Goal: Communication & Community: Answer question/provide support

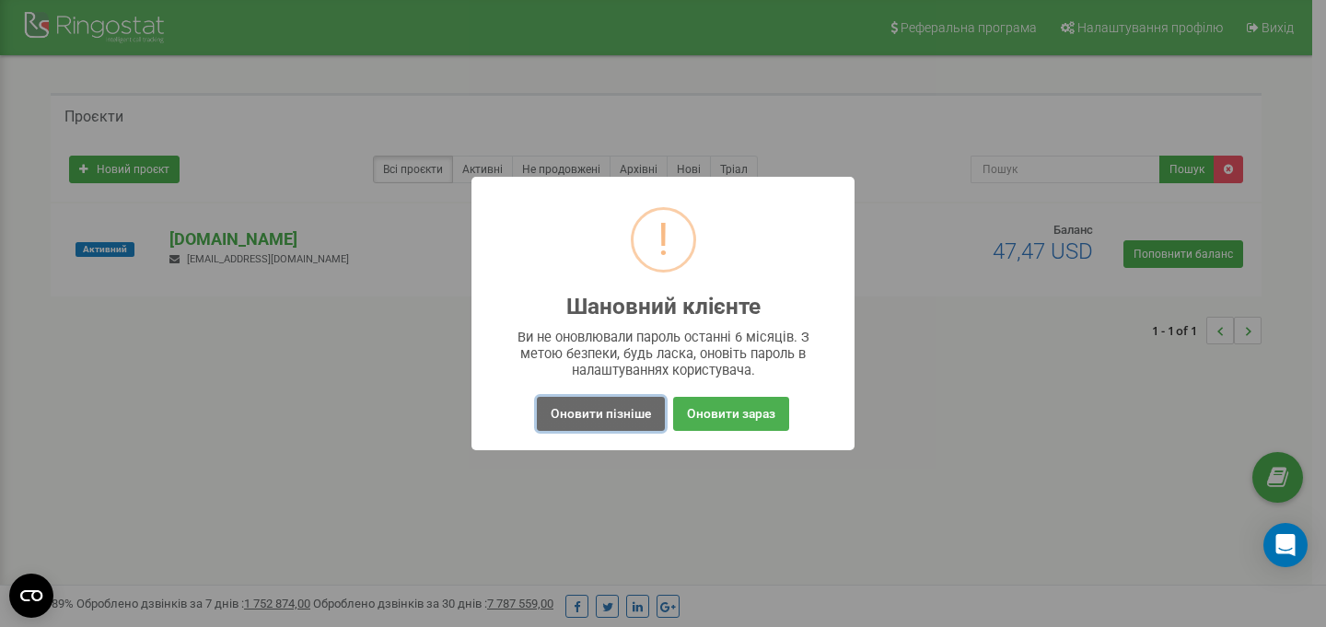
click at [643, 417] on button "Оновити пізніше" at bounding box center [601, 414] width 128 height 34
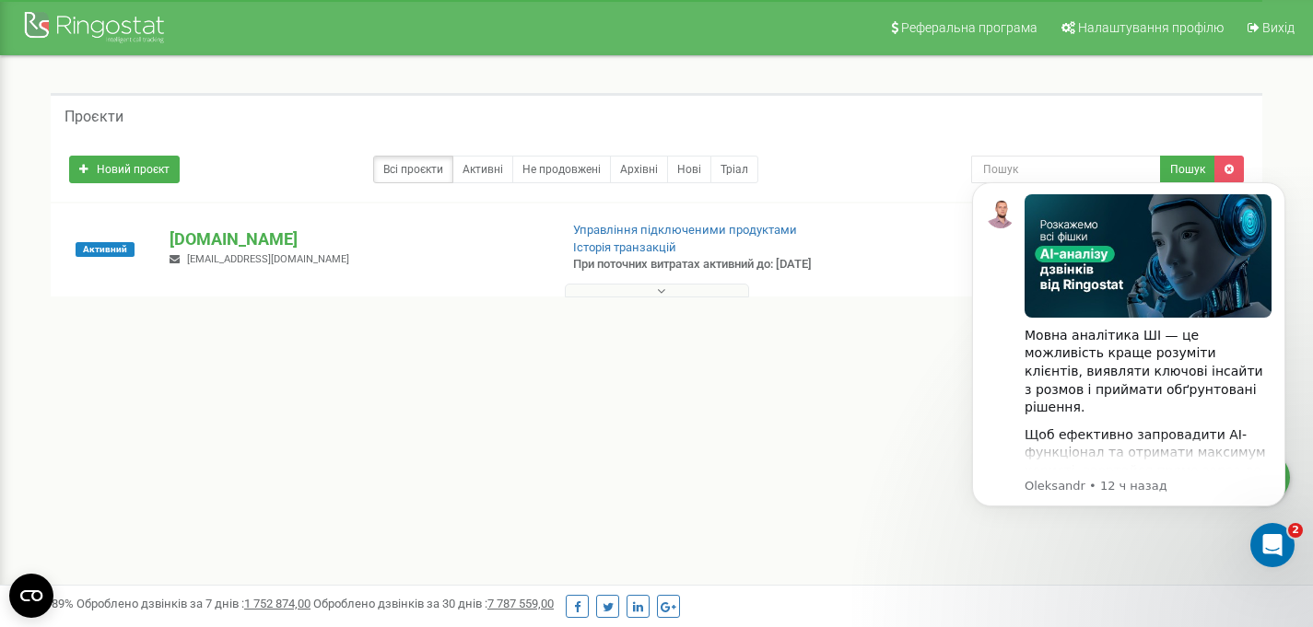
click at [848, 432] on div "Реферальна програма Налаштування профілю Вихід Проєкти Новий проєкт Всі проєкти…" at bounding box center [656, 552] width 1313 height 1105
click at [1273, 546] on icon "Открыть службу сообщений Intercom" at bounding box center [1270, 543] width 30 height 30
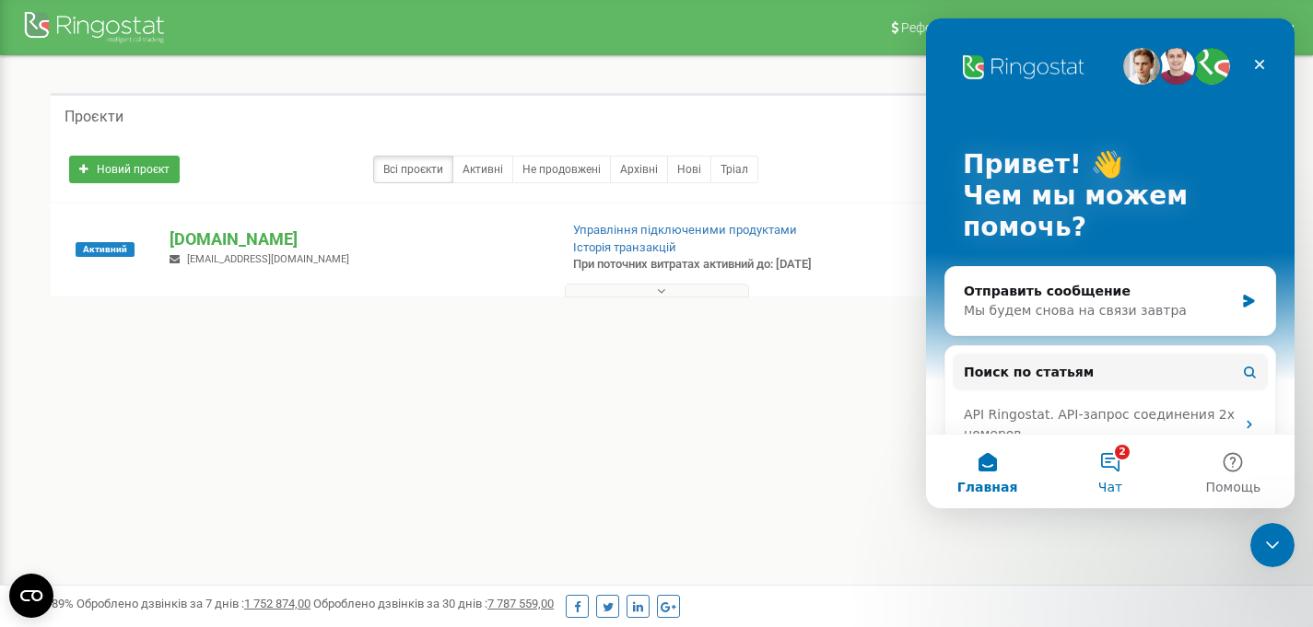
click at [1102, 462] on button "2 Чат" at bounding box center [1109, 472] width 123 height 74
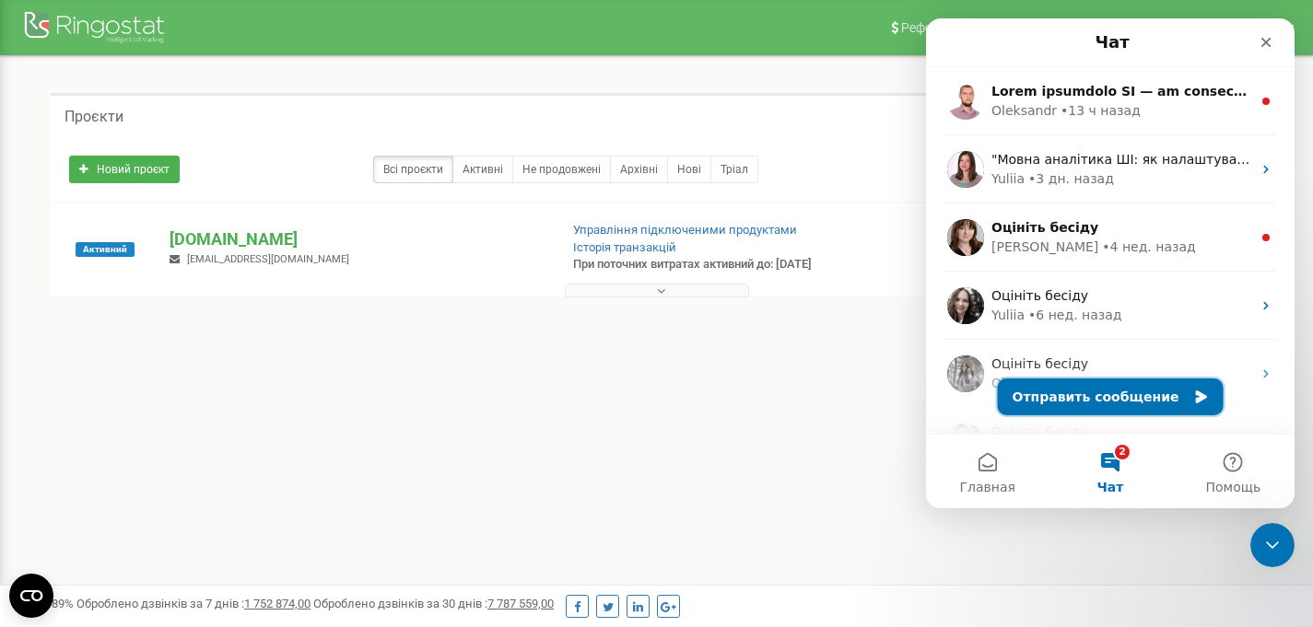
click at [1107, 404] on button "Отправить сообщение" at bounding box center [1111, 397] width 226 height 37
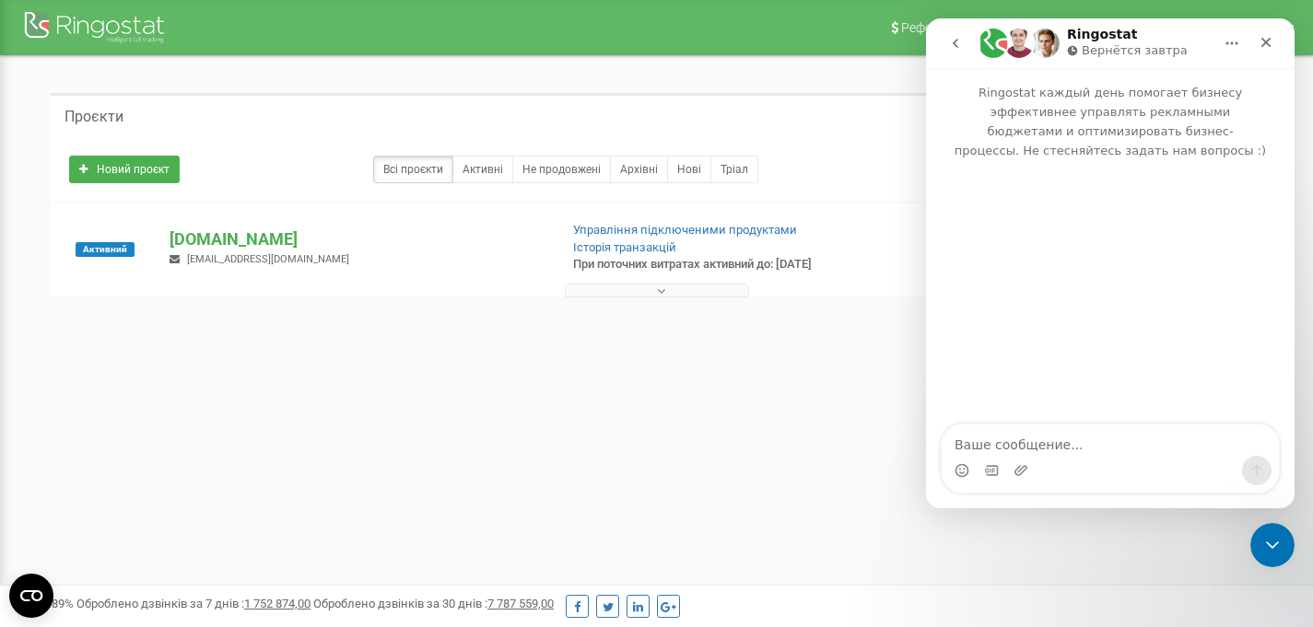
click at [1084, 447] on textarea "Ваше сообщение..." at bounding box center [1109, 440] width 337 height 31
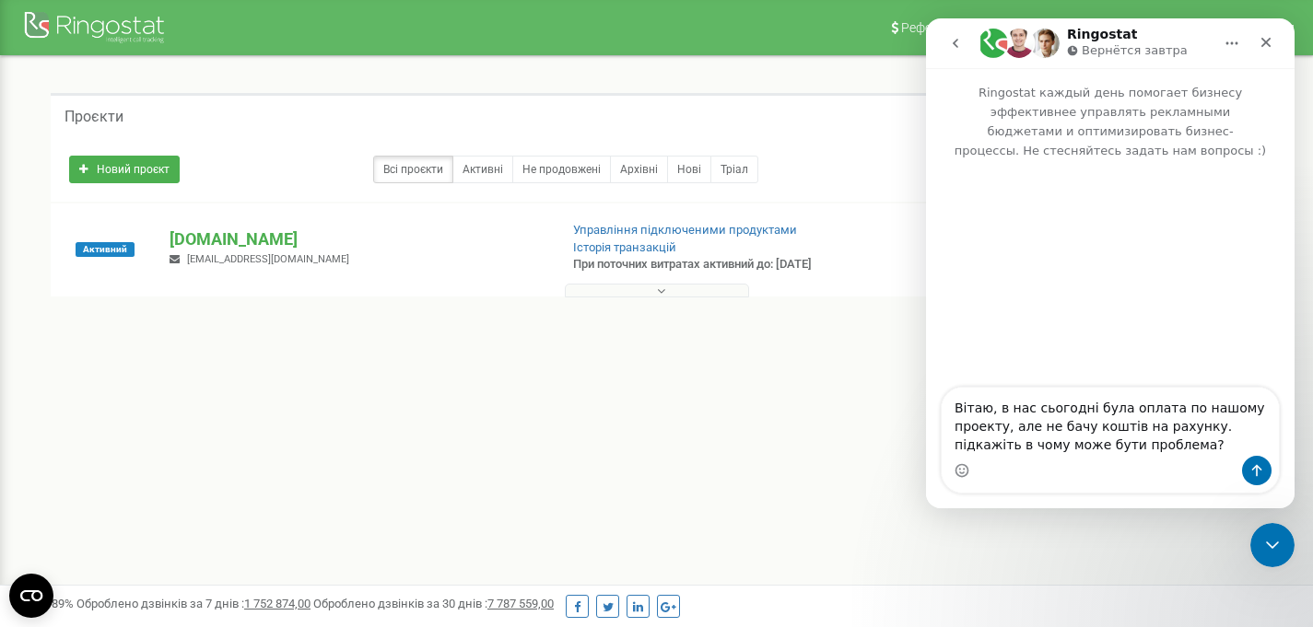
type textarea "Вітаю, в нас сьогодні була оплата по нашому проекту, але не бачу коштів на раху…"
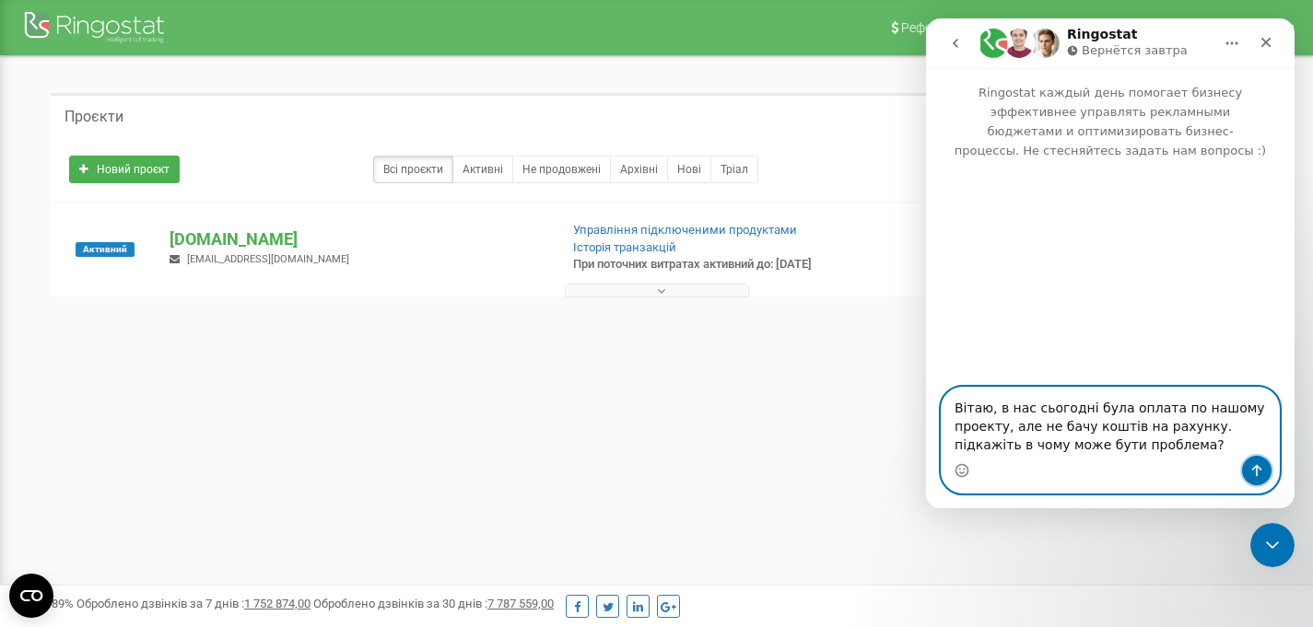
click at [1255, 468] on icon "Отправить сообщение…" at bounding box center [1256, 470] width 15 height 15
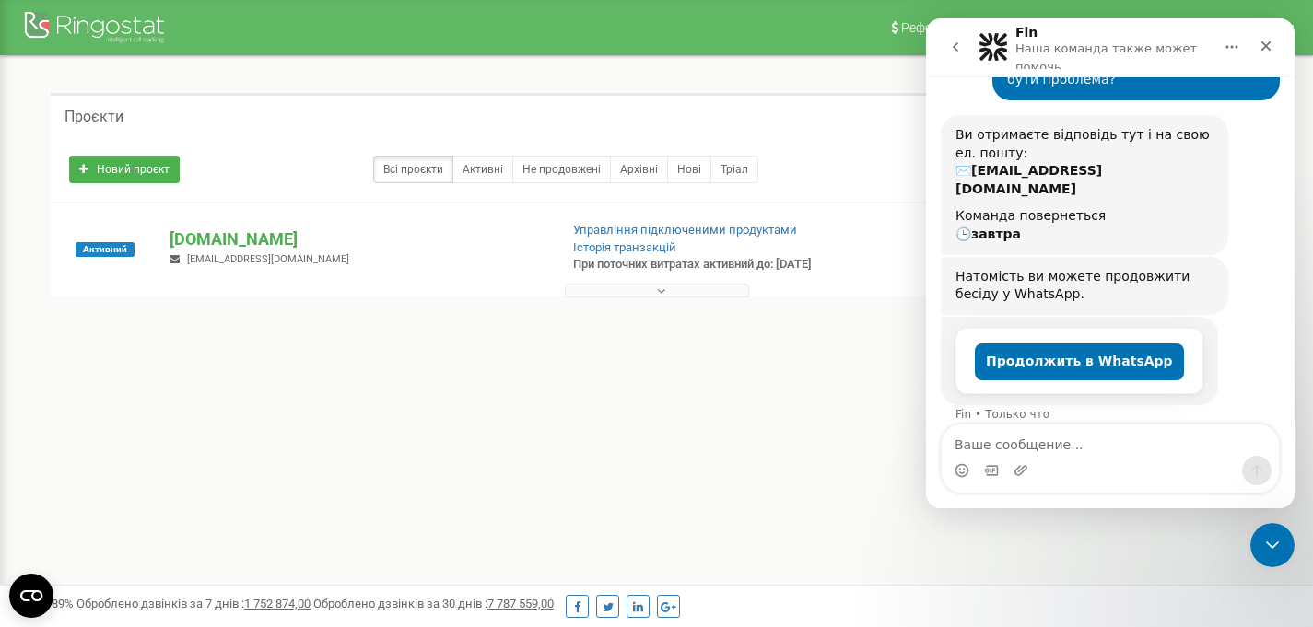
scroll to position [185, 0]
click at [958, 47] on icon "go back" at bounding box center [955, 47] width 15 height 15
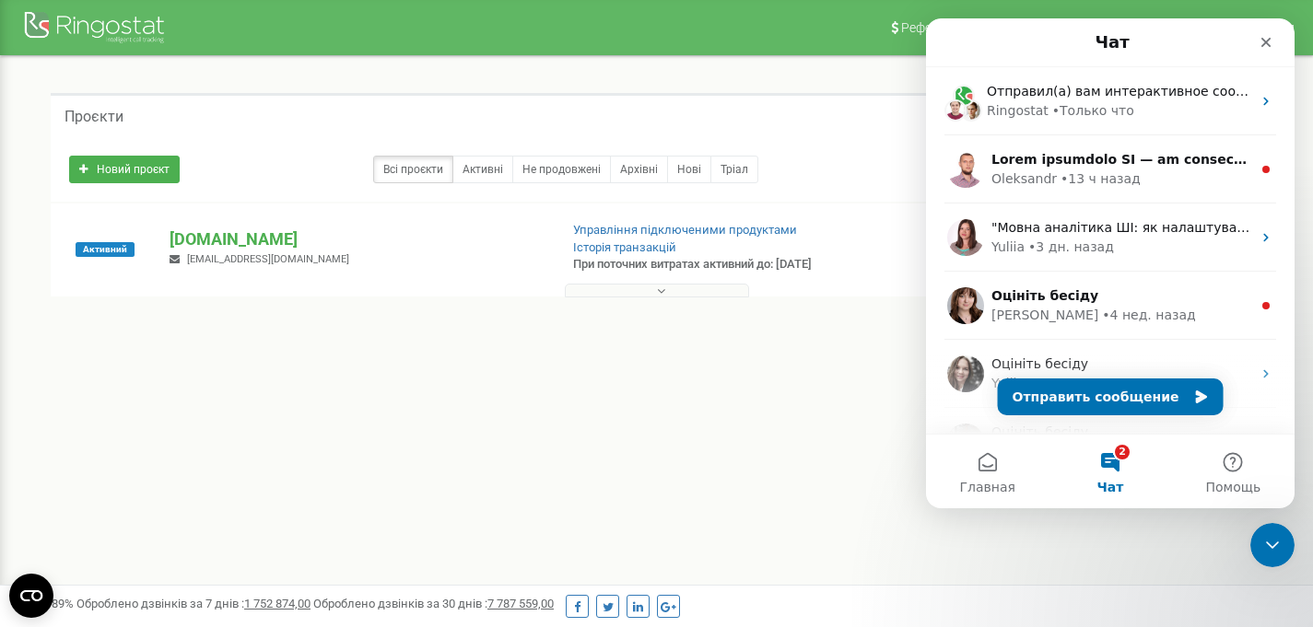
scroll to position [0, 0]
click at [1264, 45] on icon "Закрыть" at bounding box center [1265, 42] width 15 height 15
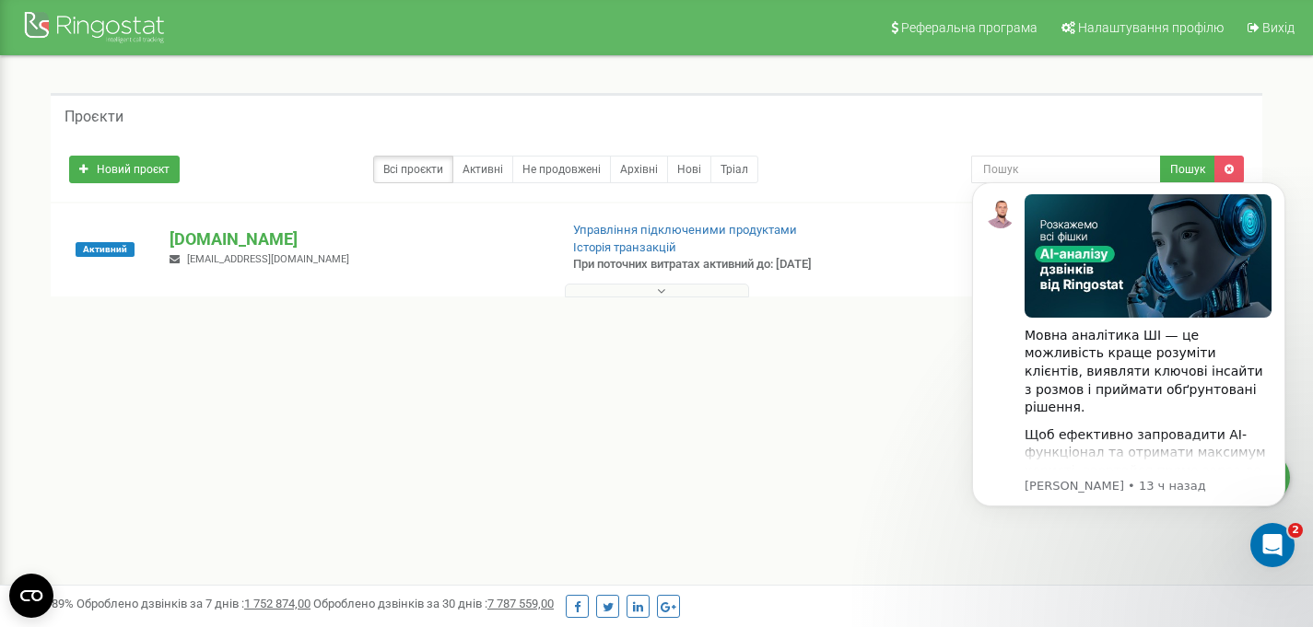
click at [756, 420] on div "Реферальна програма Налаштування профілю Вихід Проєкти Новий проєкт Всі проєкти…" at bounding box center [656, 552] width 1313 height 1105
